Goal: Check status: Check status

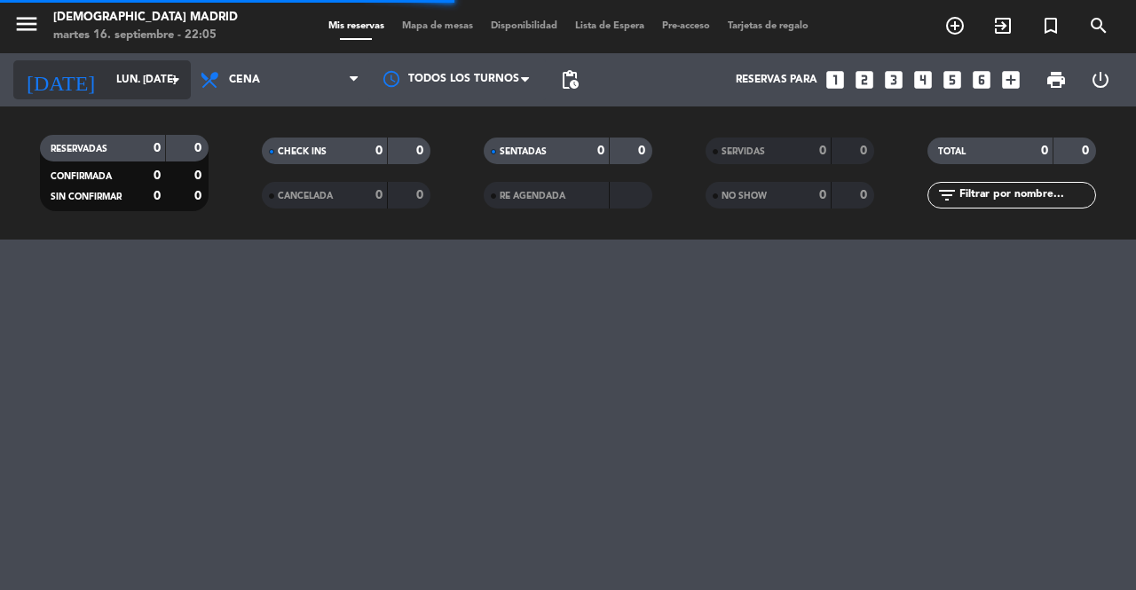
click at [154, 95] on div "[DATE] lun. [DATE] arrow_drop_down" at bounding box center [101, 79] width 177 height 39
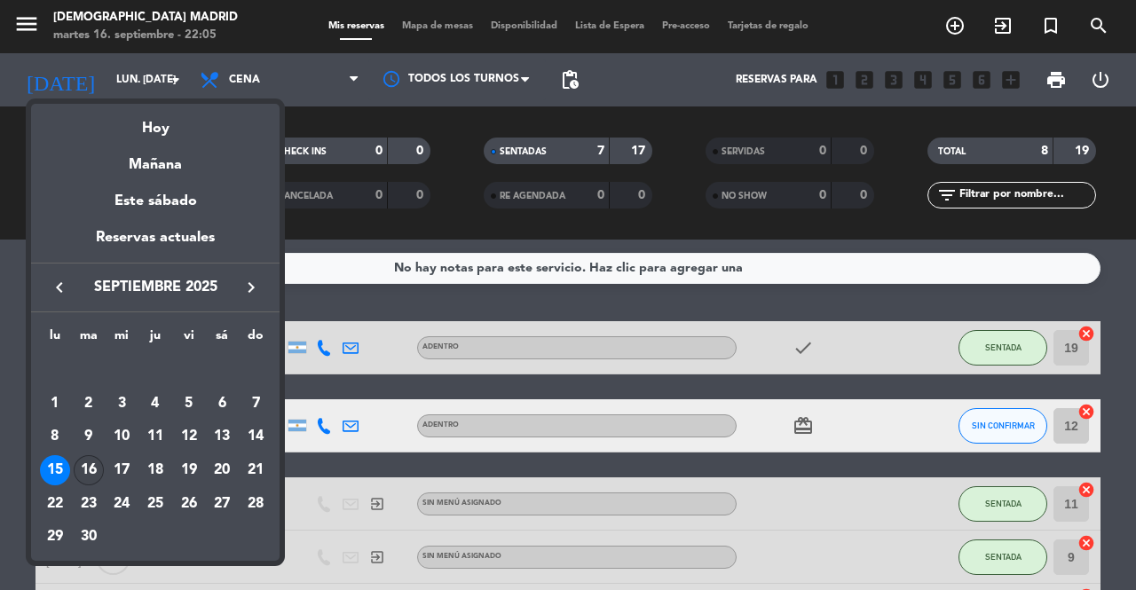
click at [87, 463] on div "16" at bounding box center [89, 470] width 30 height 30
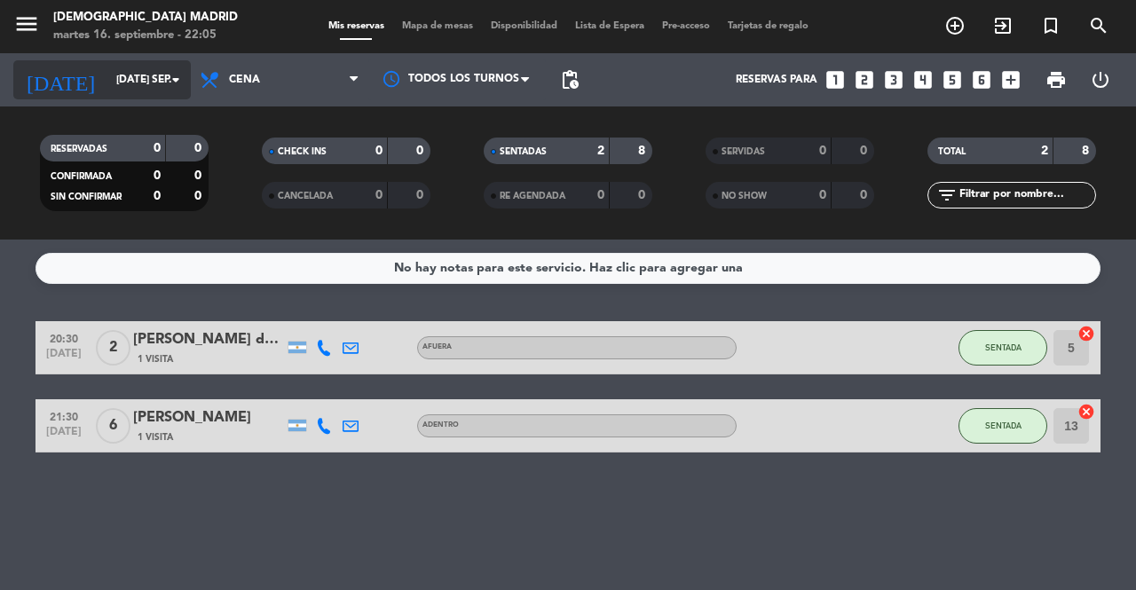
click at [145, 90] on input "[DATE] sep." at bounding box center [177, 80] width 141 height 30
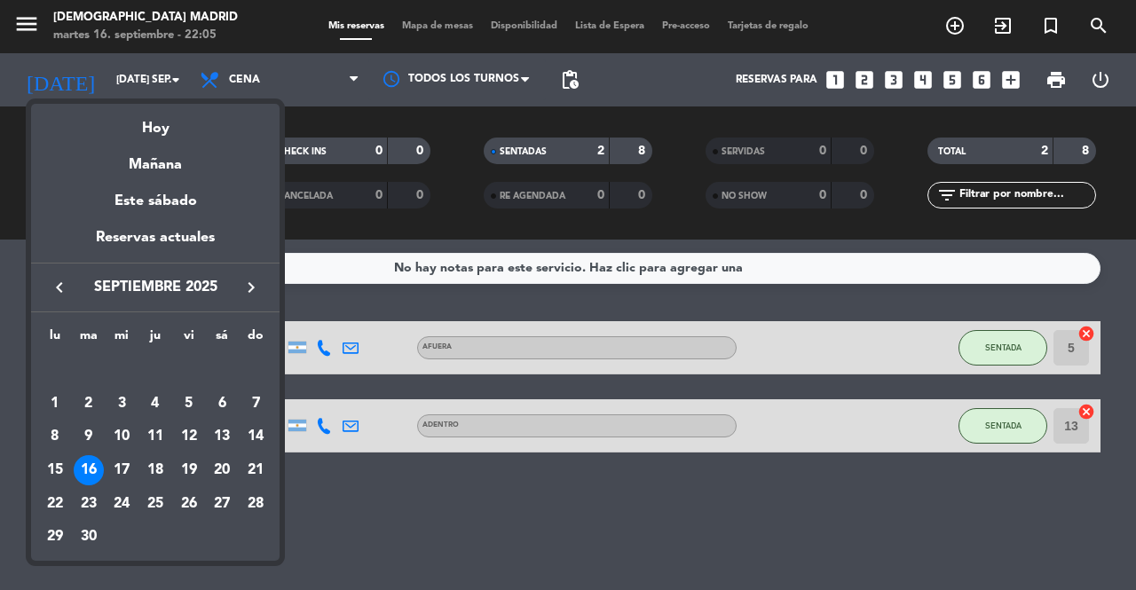
click at [125, 469] on div "17" at bounding box center [121, 470] width 30 height 30
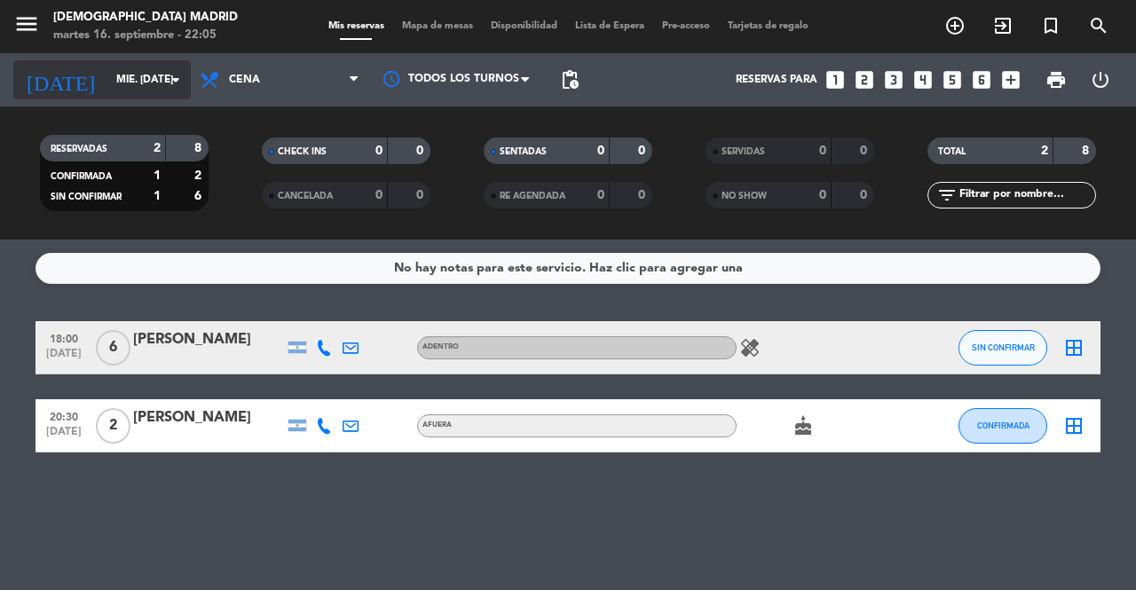
click at [154, 71] on input "mié. [DATE]" at bounding box center [177, 80] width 141 height 30
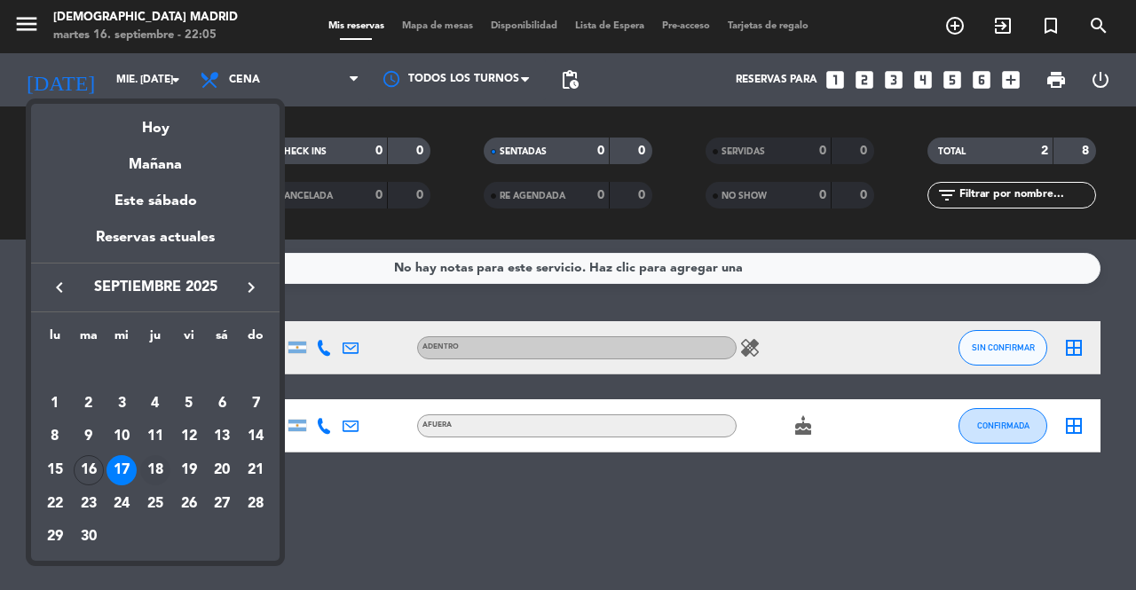
click at [160, 478] on div "18" at bounding box center [155, 470] width 30 height 30
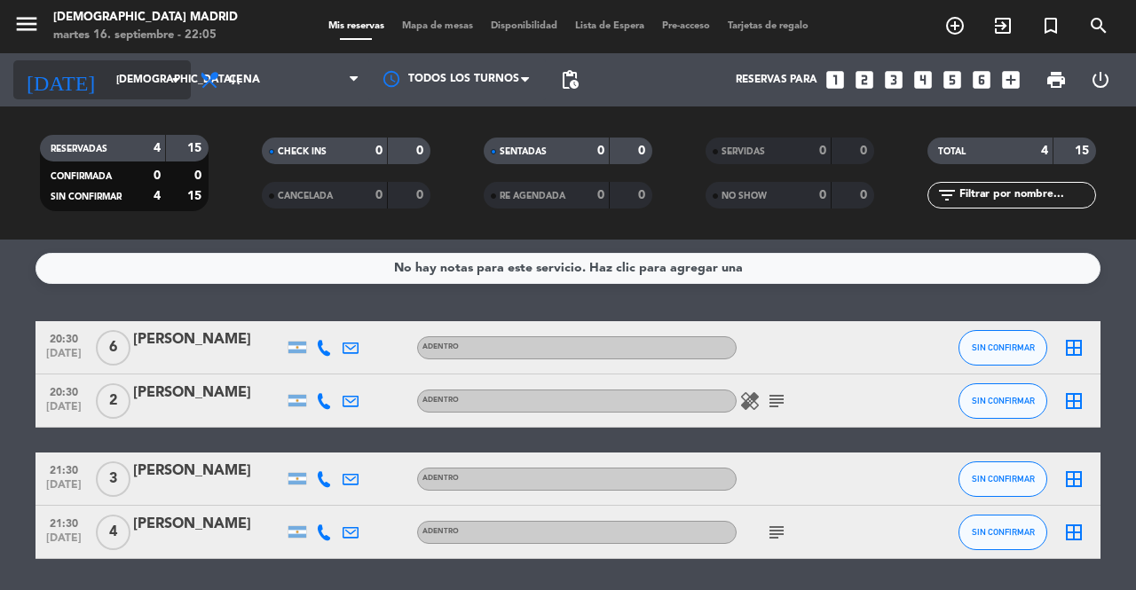
click at [168, 72] on icon "arrow_drop_down" at bounding box center [175, 79] width 21 height 21
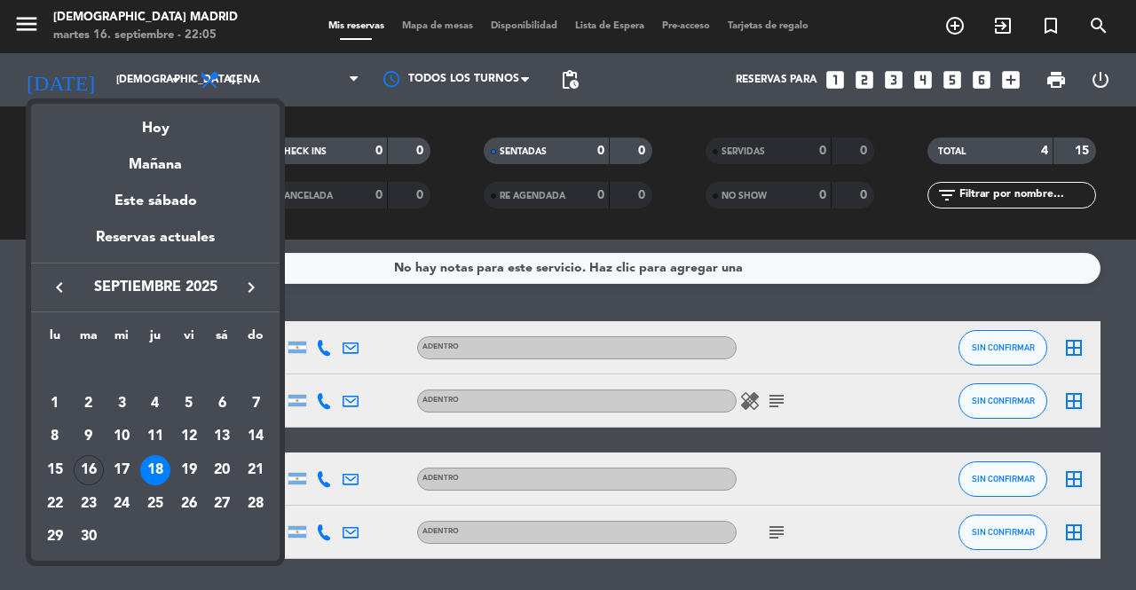
click at [162, 467] on div "18" at bounding box center [155, 470] width 30 height 30
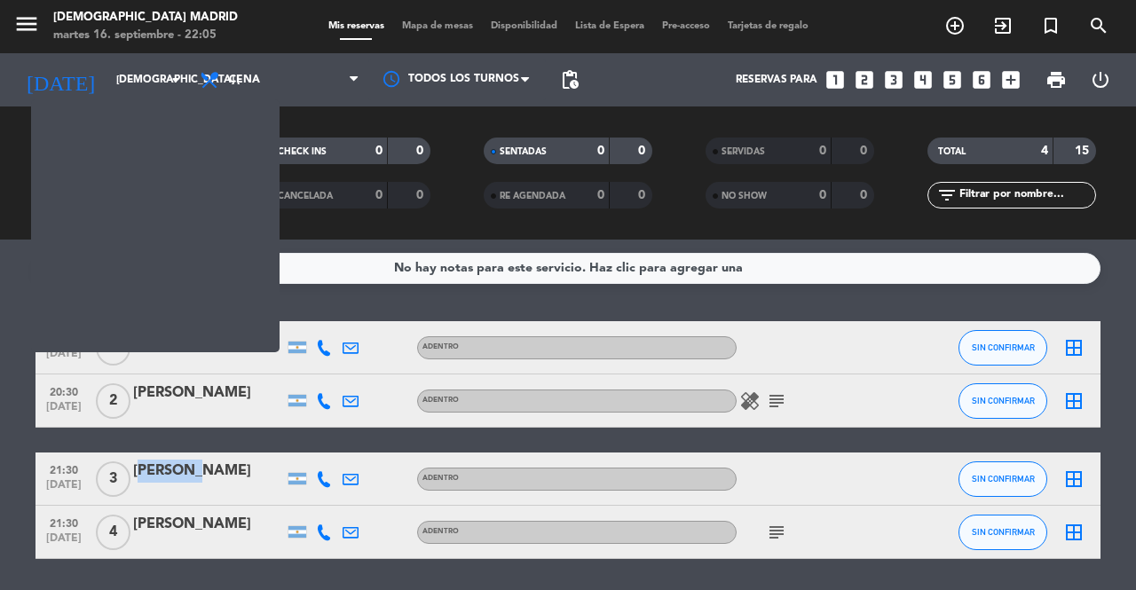
click at [162, 467] on div "[PERSON_NAME]" at bounding box center [208, 471] width 151 height 23
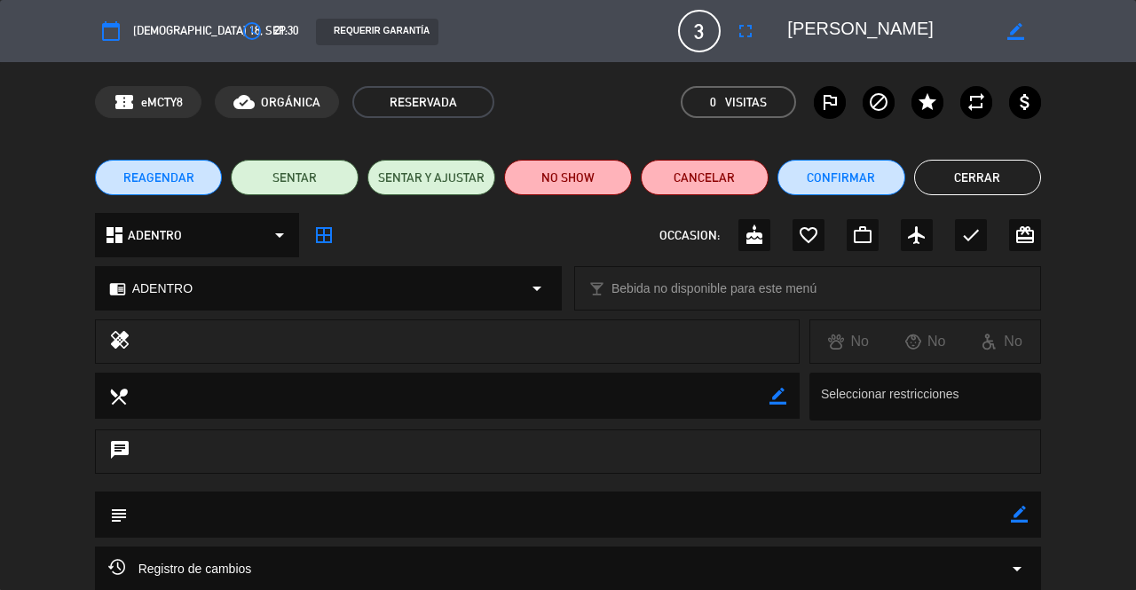
click at [1033, 181] on button "Cerrar" at bounding box center [978, 177] width 128 height 35
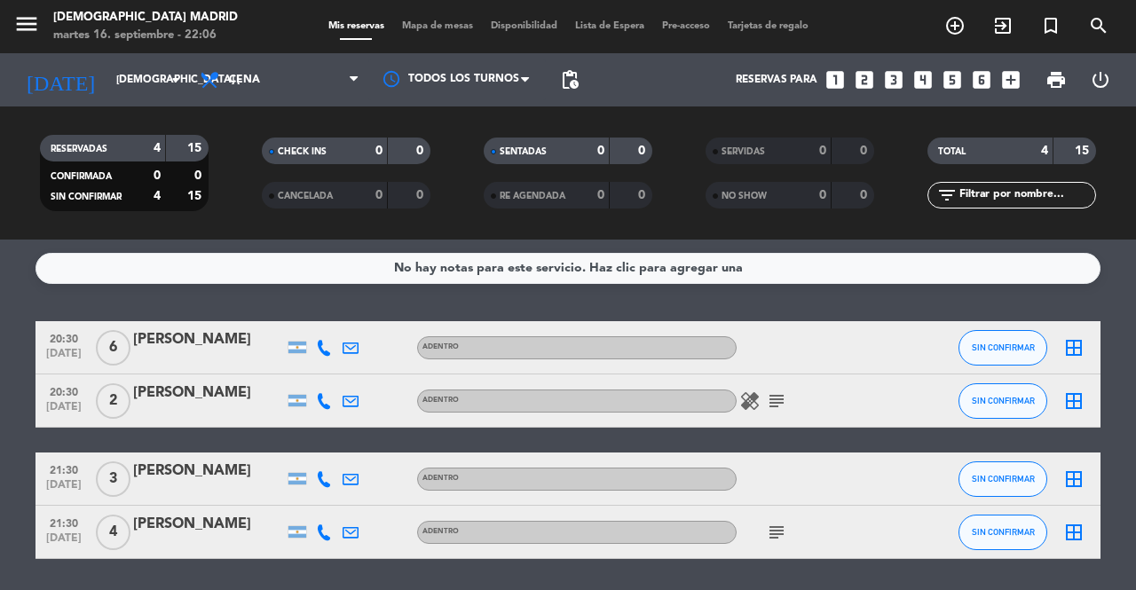
click at [162, 123] on div "RESERVADAS 4 15 CONFIRMADA 0 0 SIN CONFIRMAR 4 15 CHECK INS 0 0 CANCELADA 0 0 S…" at bounding box center [568, 172] width 1136 height 133
click at [168, 88] on icon "arrow_drop_down" at bounding box center [175, 79] width 21 height 21
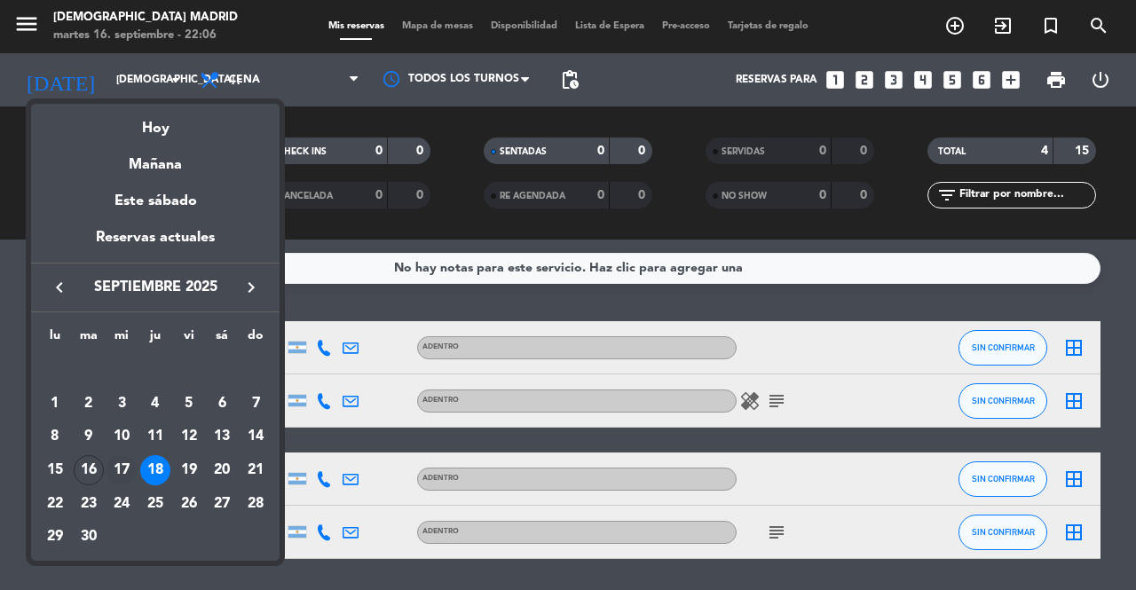
click at [126, 473] on div "17" at bounding box center [121, 470] width 30 height 30
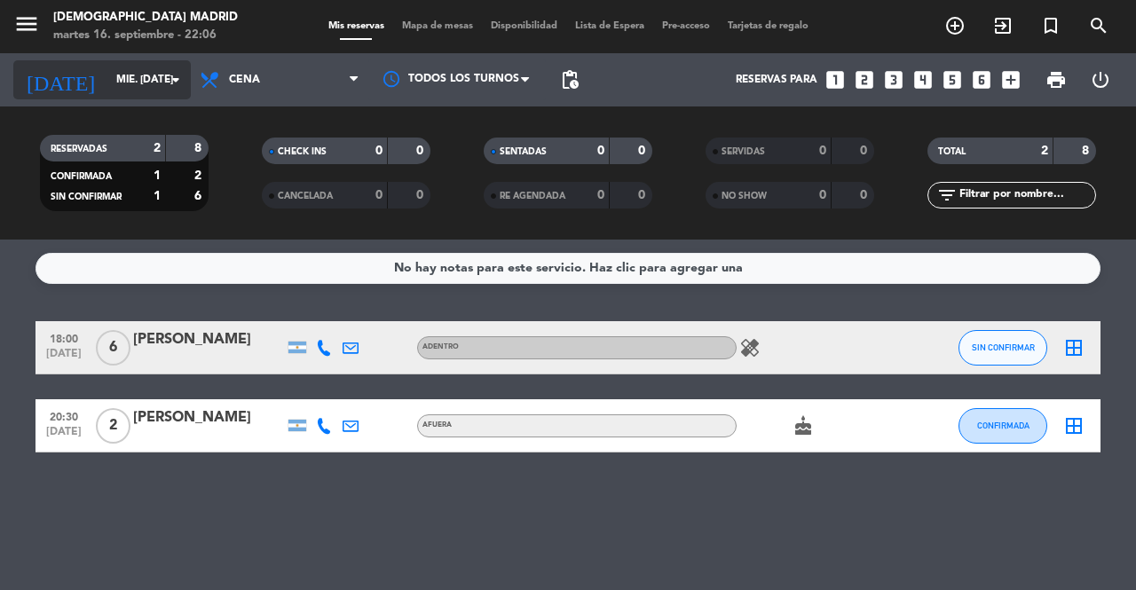
click at [177, 81] on icon "arrow_drop_down" at bounding box center [175, 79] width 21 height 21
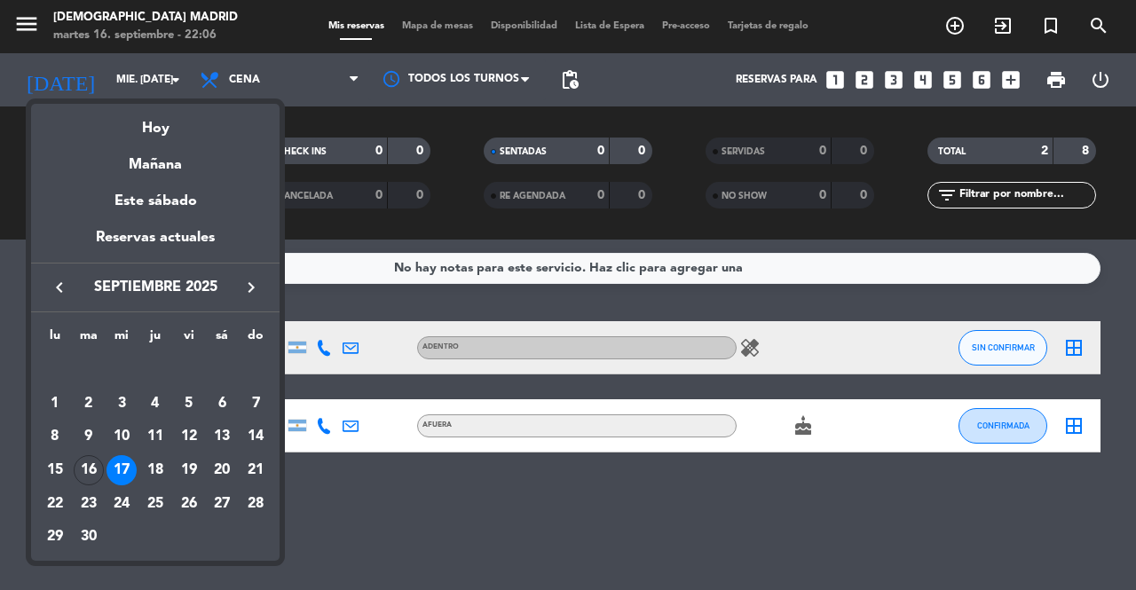
click at [402, 548] on div at bounding box center [568, 295] width 1136 height 590
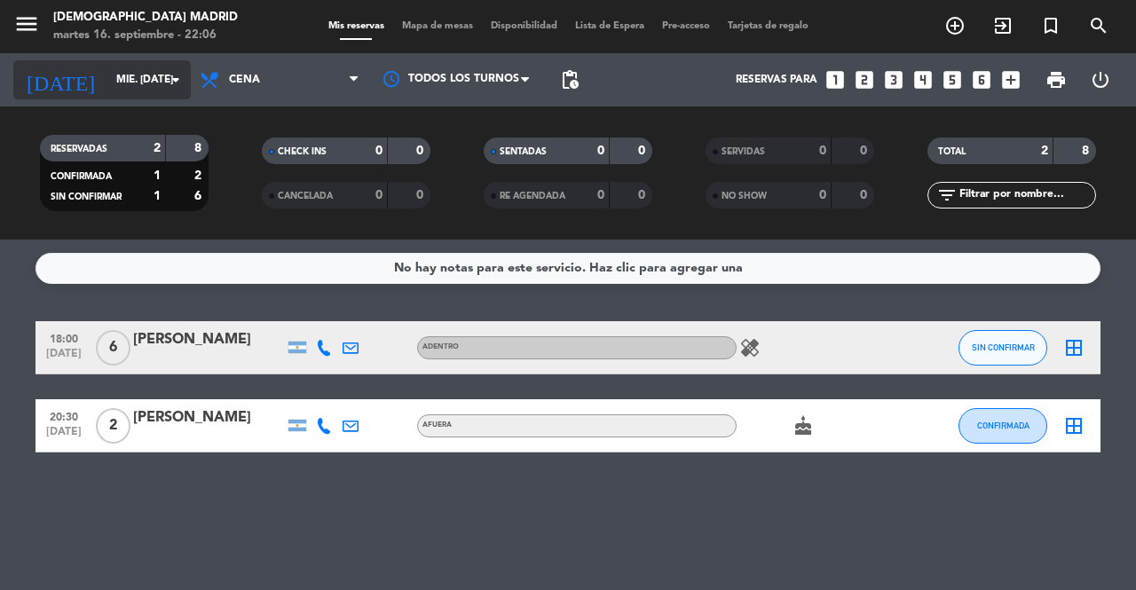
click at [158, 83] on input "mié. [DATE]" at bounding box center [177, 80] width 141 height 30
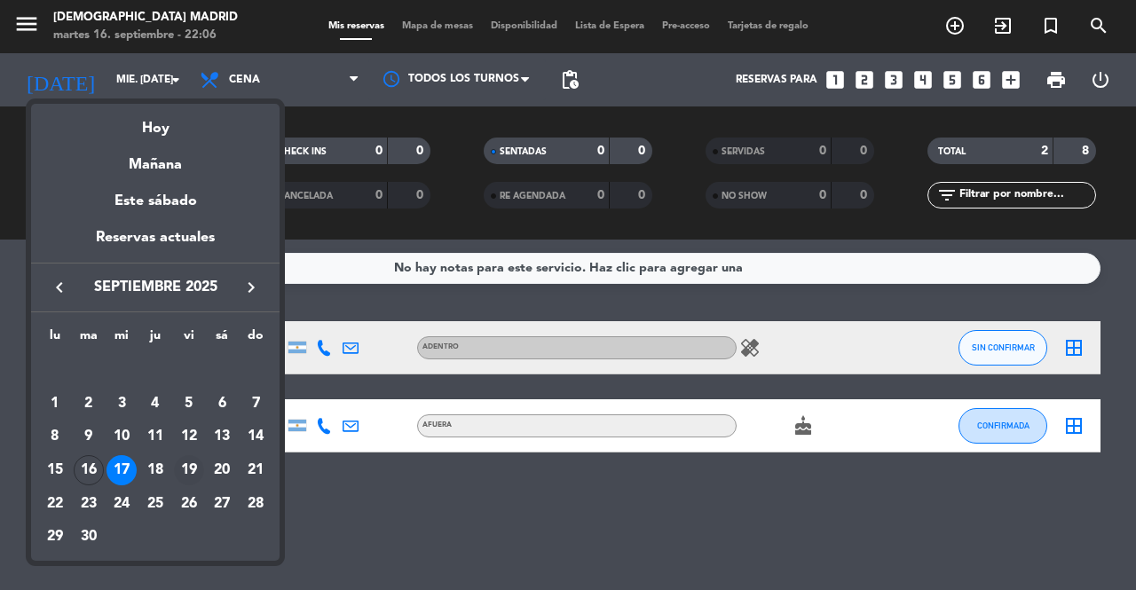
click at [177, 471] on div "19" at bounding box center [189, 470] width 30 height 30
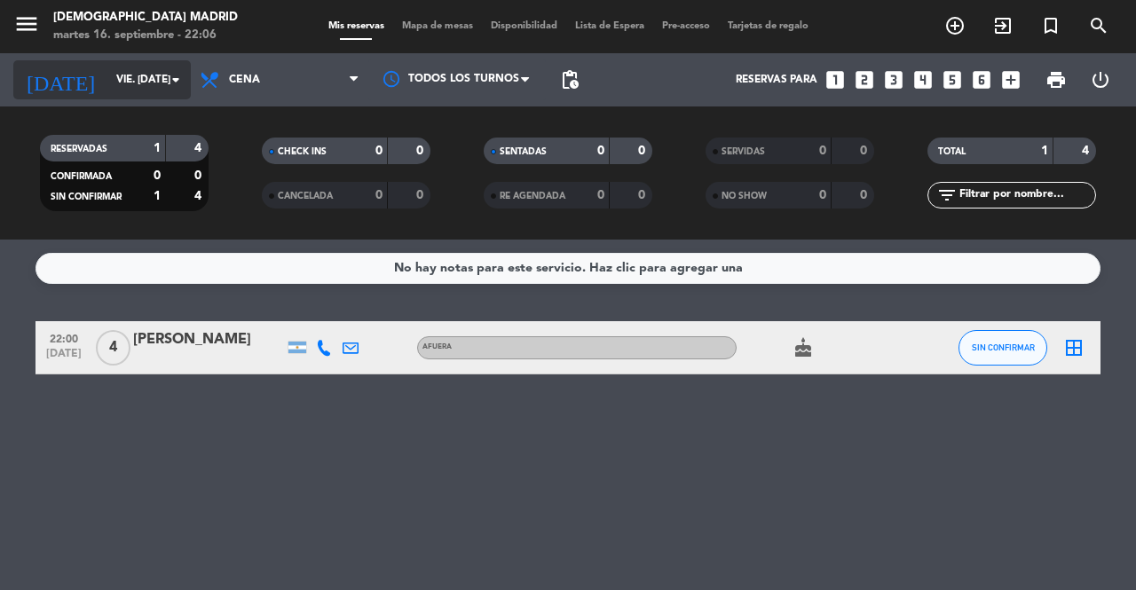
click at [154, 83] on input "vie. [DATE]" at bounding box center [177, 80] width 141 height 30
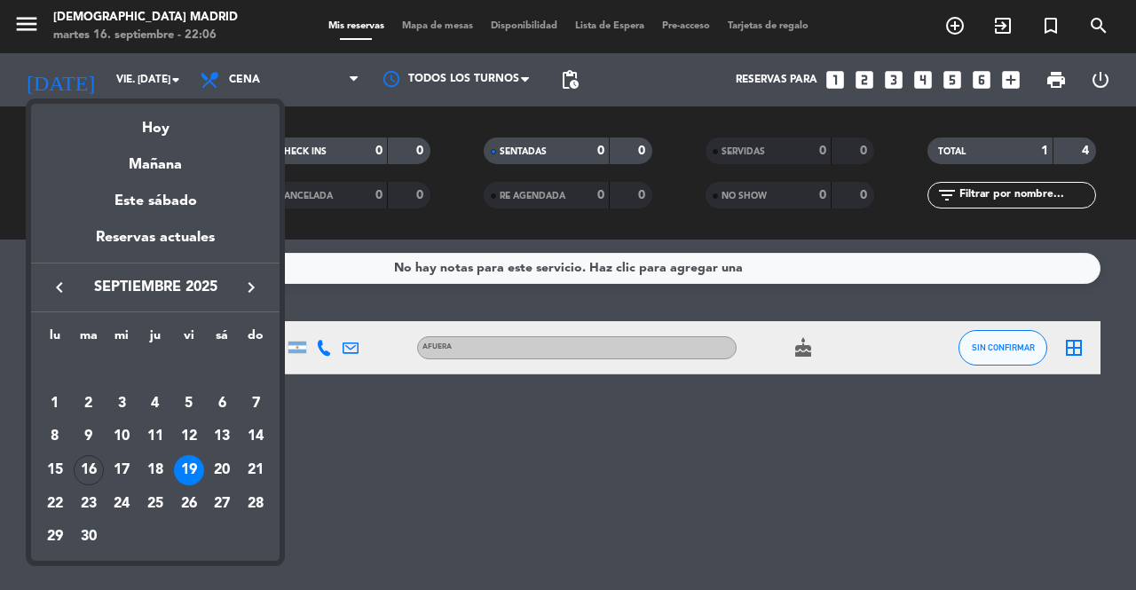
click at [209, 480] on td "20" at bounding box center [223, 470] width 34 height 34
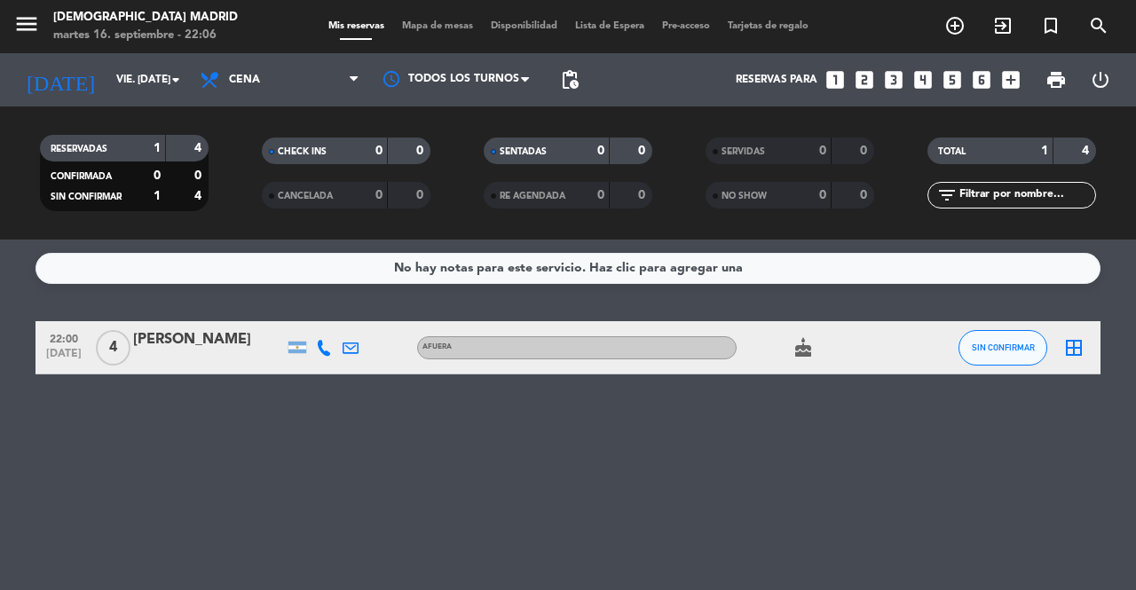
type input "sáb. [DATE]"
